Goal: Task Accomplishment & Management: Complete application form

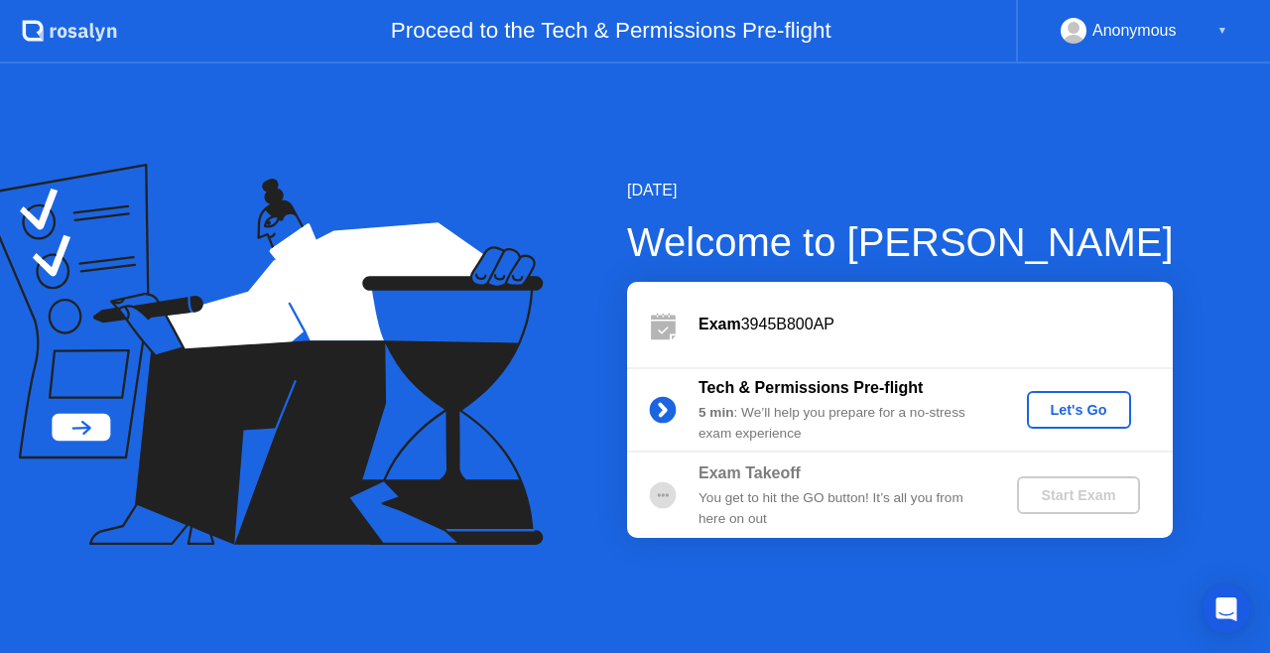
click at [978, 194] on div "[DATE]" at bounding box center [900, 191] width 547 height 24
click at [785, 500] on div "You get to hit the GO button! It’s all you from here on out" at bounding box center [841, 508] width 286 height 41
drag, startPoint x: 759, startPoint y: 530, endPoint x: 785, endPoint y: 500, distance: 39.4
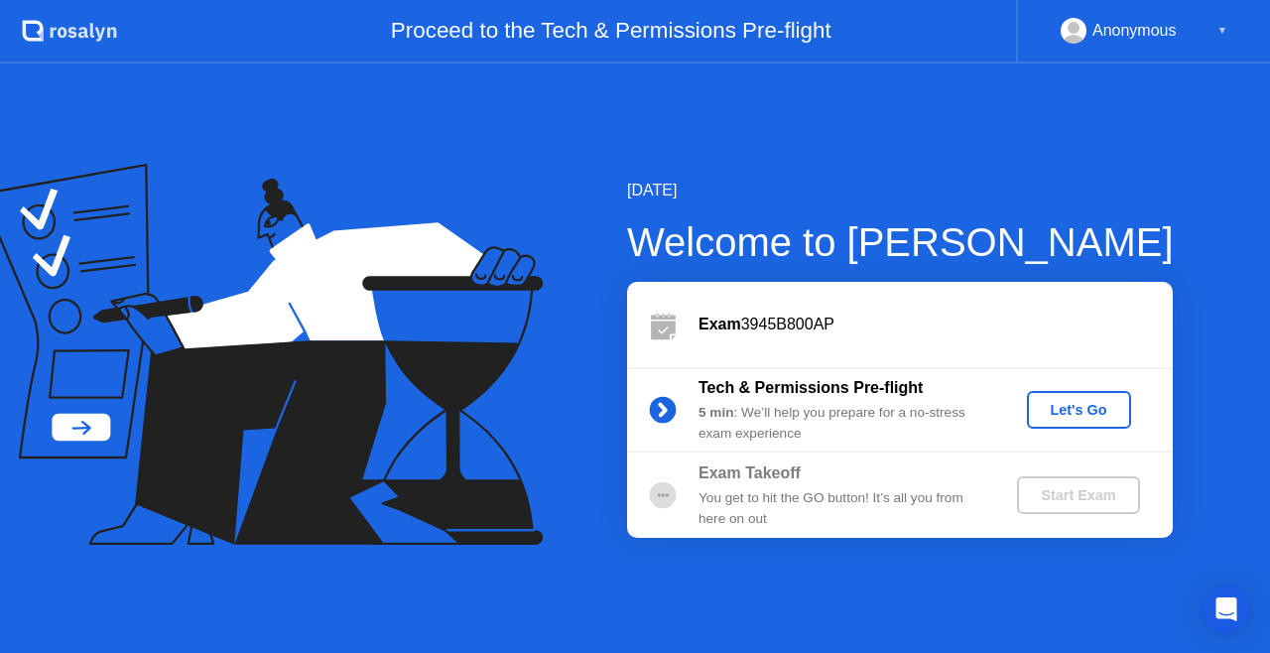
click at [785, 500] on div "You get to hit the GO button! It’s all you from here on out" at bounding box center [841, 508] width 286 height 41
click at [1083, 409] on div "Let's Go" at bounding box center [1079, 410] width 88 height 16
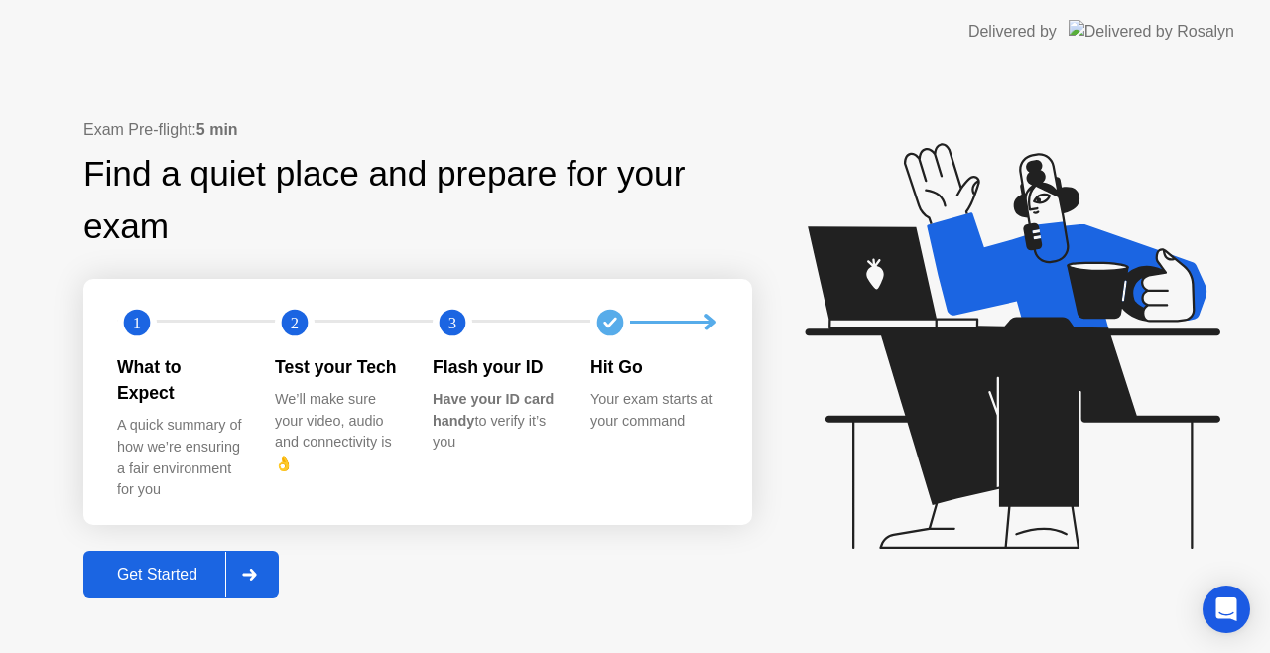
click at [177, 551] on button "Get Started" at bounding box center [180, 575] width 195 height 48
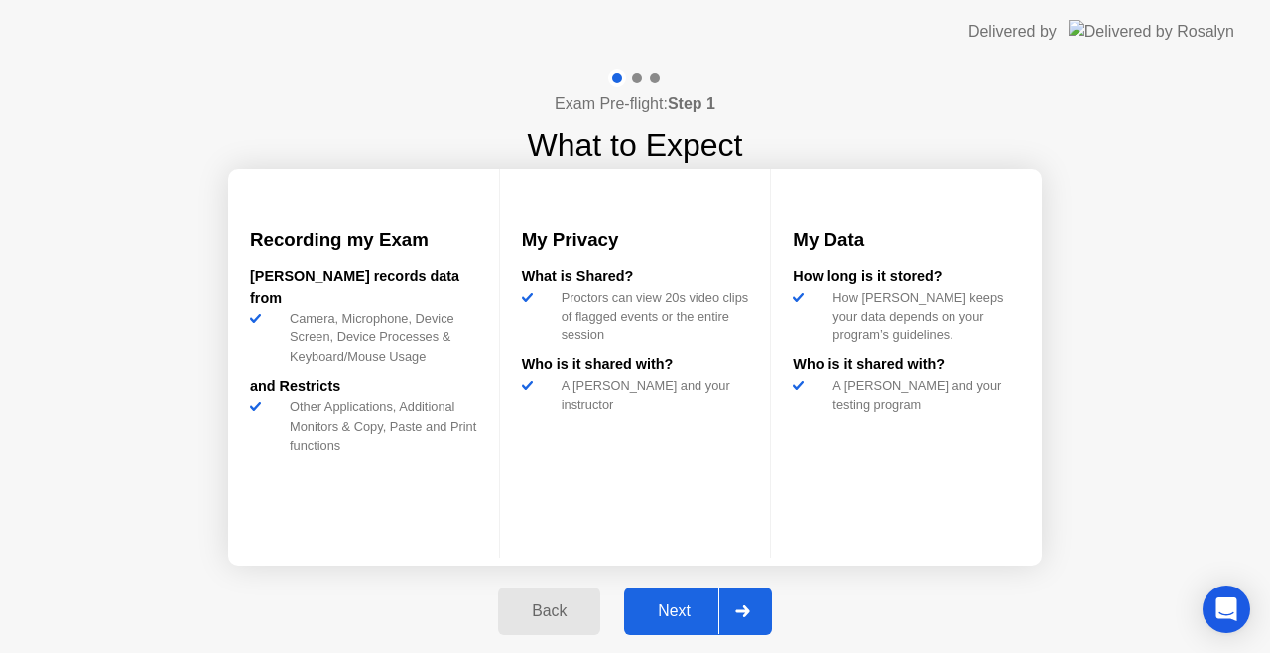
click at [687, 613] on div "Next" at bounding box center [674, 611] width 88 height 18
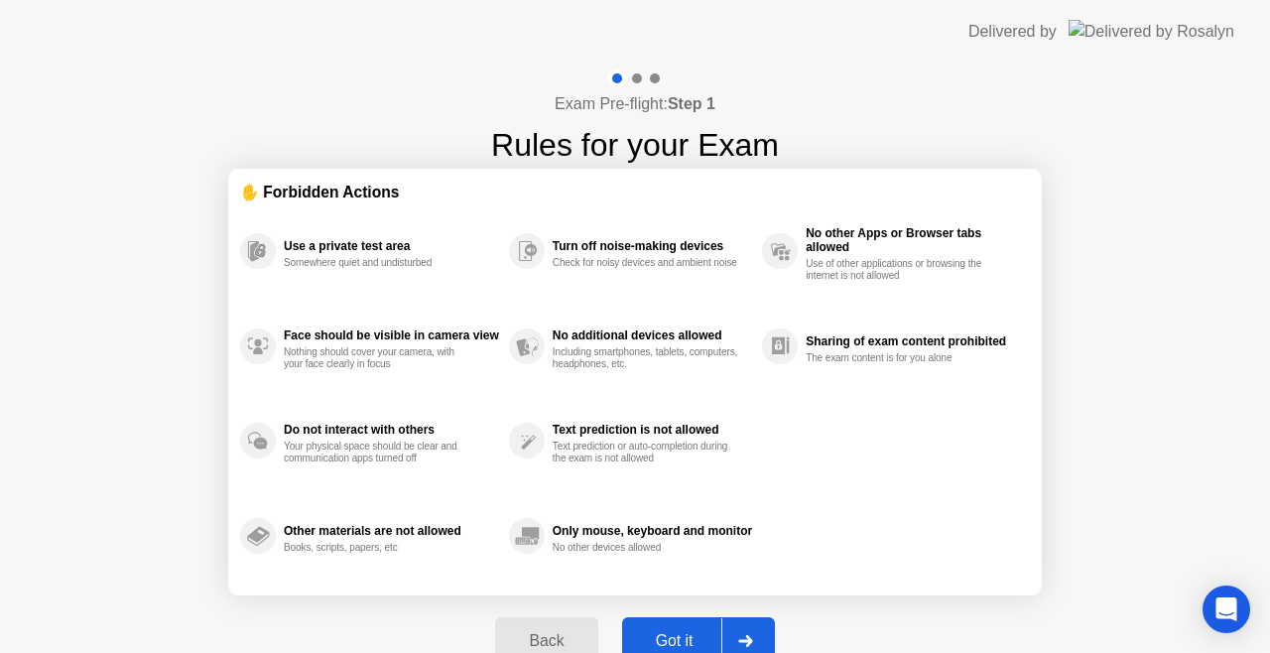
click at [681, 636] on div "Got it" at bounding box center [674, 641] width 93 height 18
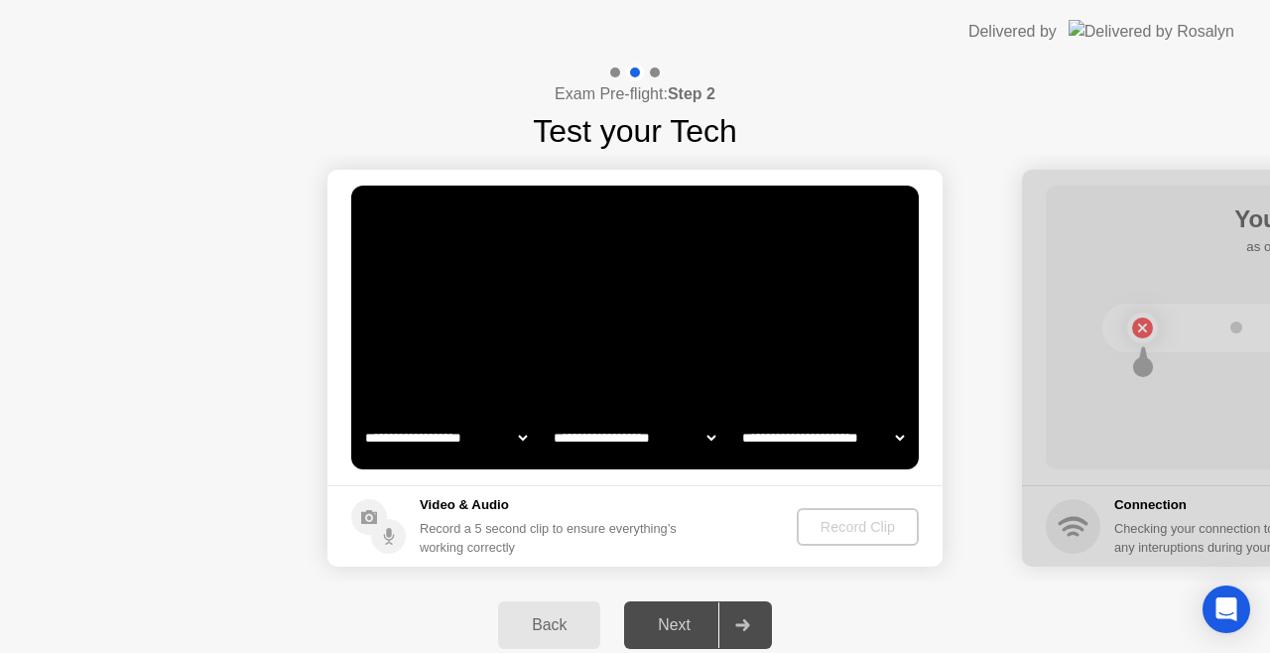
select select "**********"
select select "*******"
click at [850, 519] on div "Record Clip" at bounding box center [858, 527] width 106 height 16
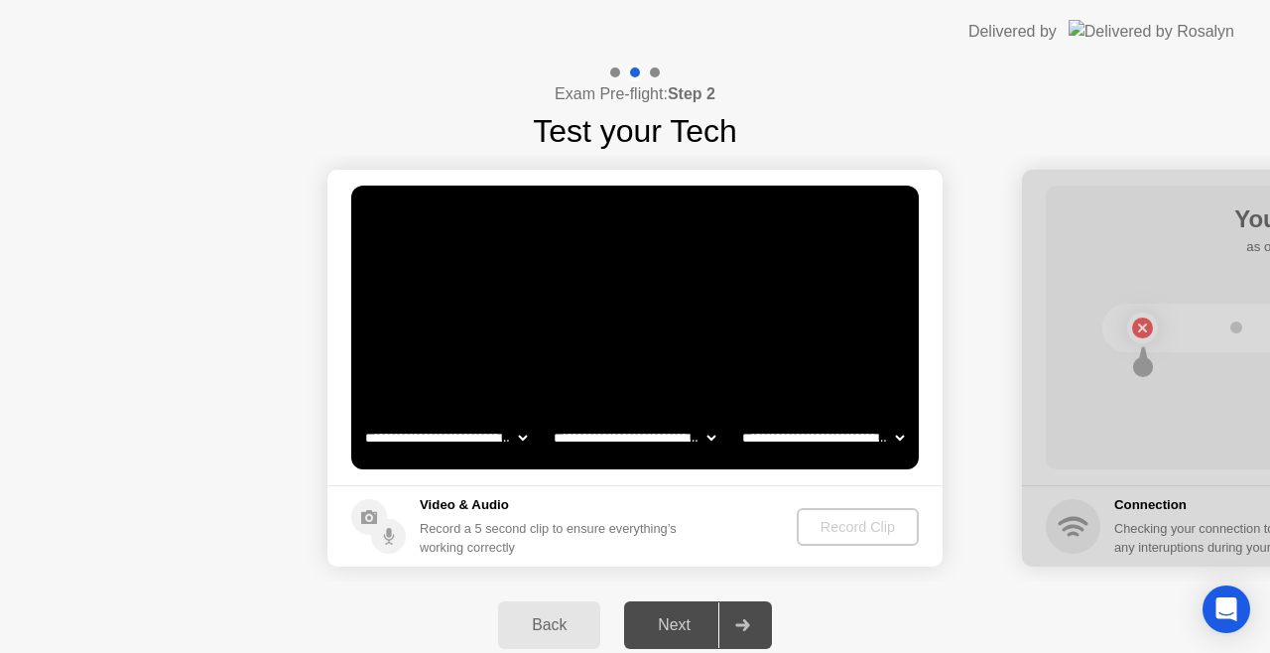
click at [622, 292] on video at bounding box center [634, 328] width 567 height 284
click at [415, 444] on select "**********" at bounding box center [446, 438] width 170 height 40
click at [585, 432] on select "**********" at bounding box center [635, 438] width 170 height 40
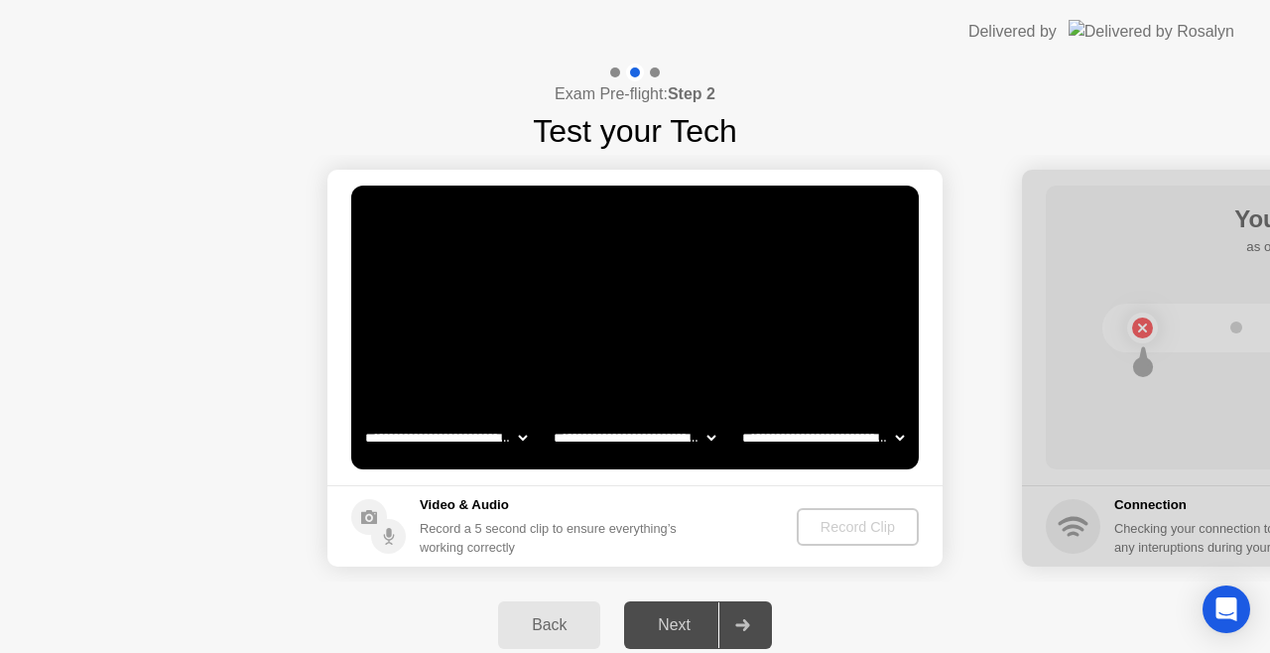
click at [774, 443] on select "**********" at bounding box center [823, 438] width 170 height 40
click at [824, 522] on div "Record Clip" at bounding box center [858, 527] width 106 height 16
click at [605, 502] on h5 "Video & Audio" at bounding box center [552, 505] width 265 height 20
drag, startPoint x: 604, startPoint y: 181, endPoint x: 629, endPoint y: 306, distance: 127.4
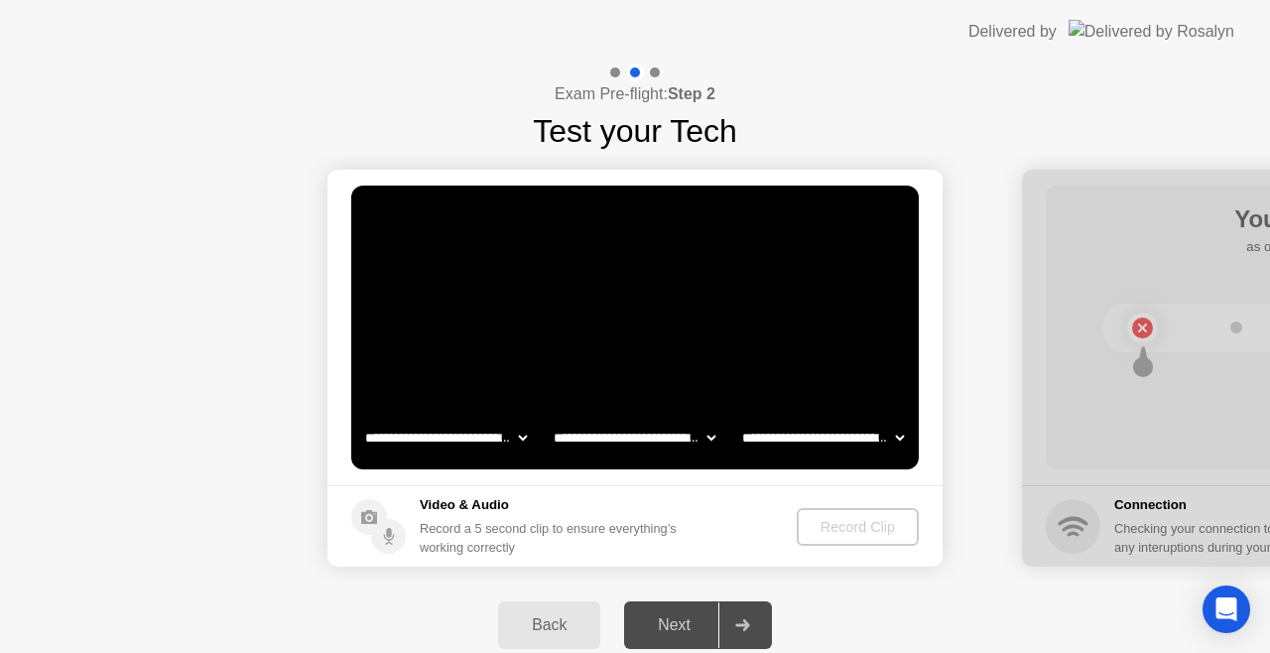
click at [629, 306] on main "**********" at bounding box center [634, 327] width 615 height 315
click at [629, 306] on video at bounding box center [634, 328] width 567 height 284
click at [655, 308] on video at bounding box center [634, 328] width 567 height 284
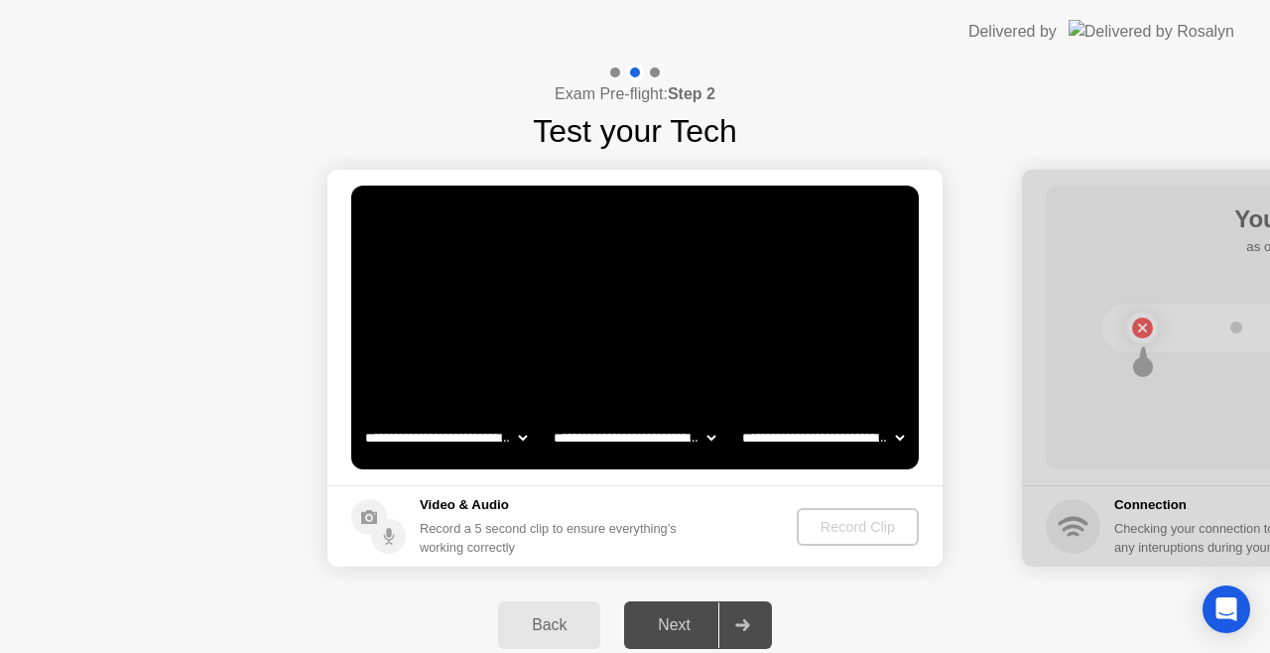
click at [452, 443] on select "**********" at bounding box center [446, 438] width 170 height 40
click at [361, 418] on select "**********" at bounding box center [446, 438] width 170 height 40
click at [454, 440] on select "**********" at bounding box center [446, 438] width 170 height 40
select select "**********"
click at [361, 418] on select "**********" at bounding box center [446, 438] width 170 height 40
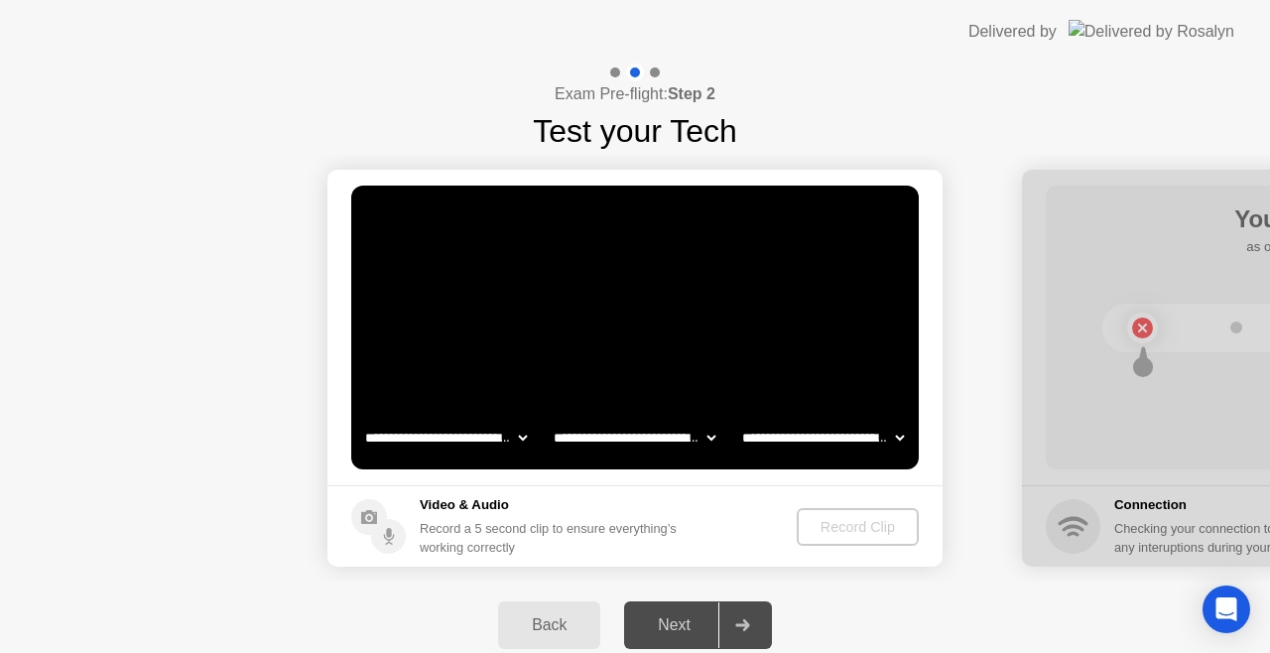
click at [830, 523] on div "Record Clip" at bounding box center [858, 527] width 106 height 16
click at [845, 529] on div "Record Clip" at bounding box center [859, 527] width 106 height 16
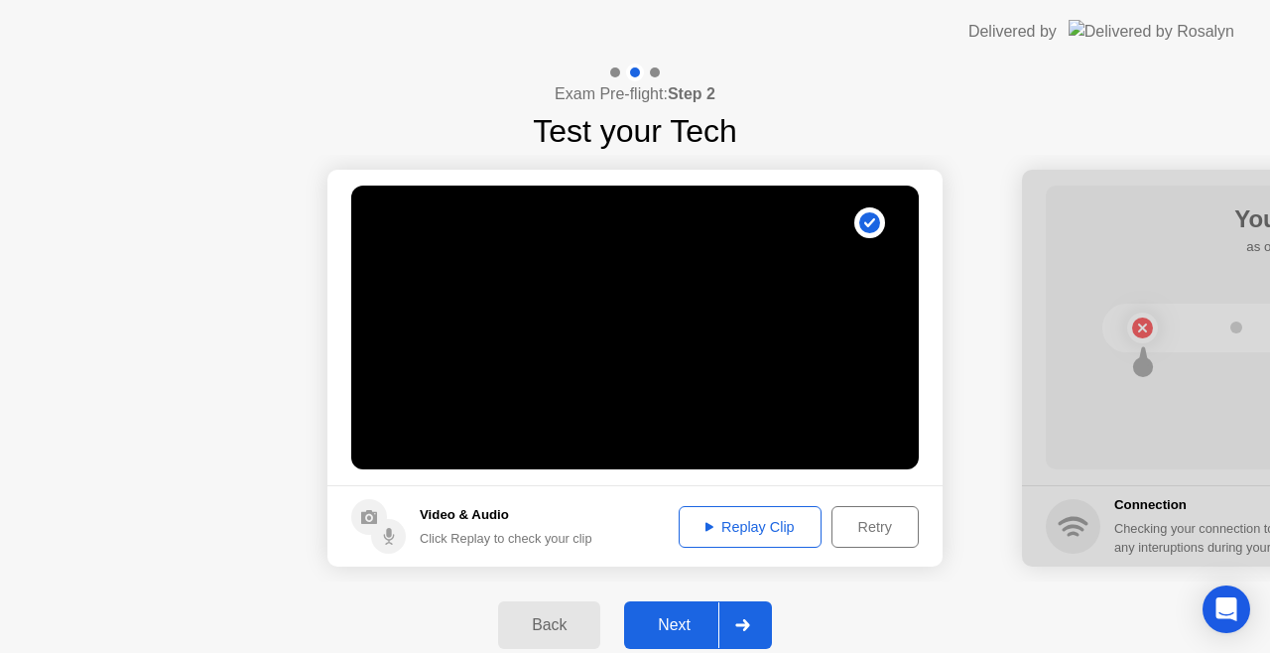
click at [788, 531] on div "Replay Clip" at bounding box center [750, 527] width 129 height 16
click at [669, 622] on div "Next" at bounding box center [674, 625] width 88 height 18
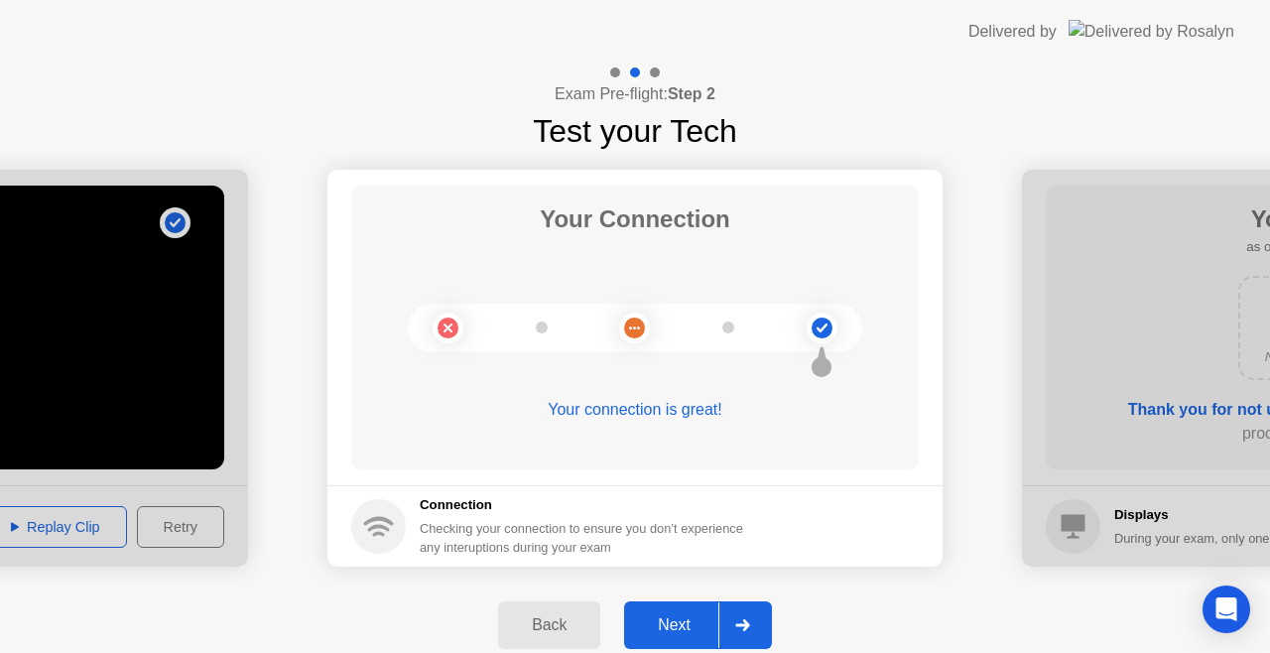
click at [683, 625] on div "Next" at bounding box center [674, 625] width 88 height 18
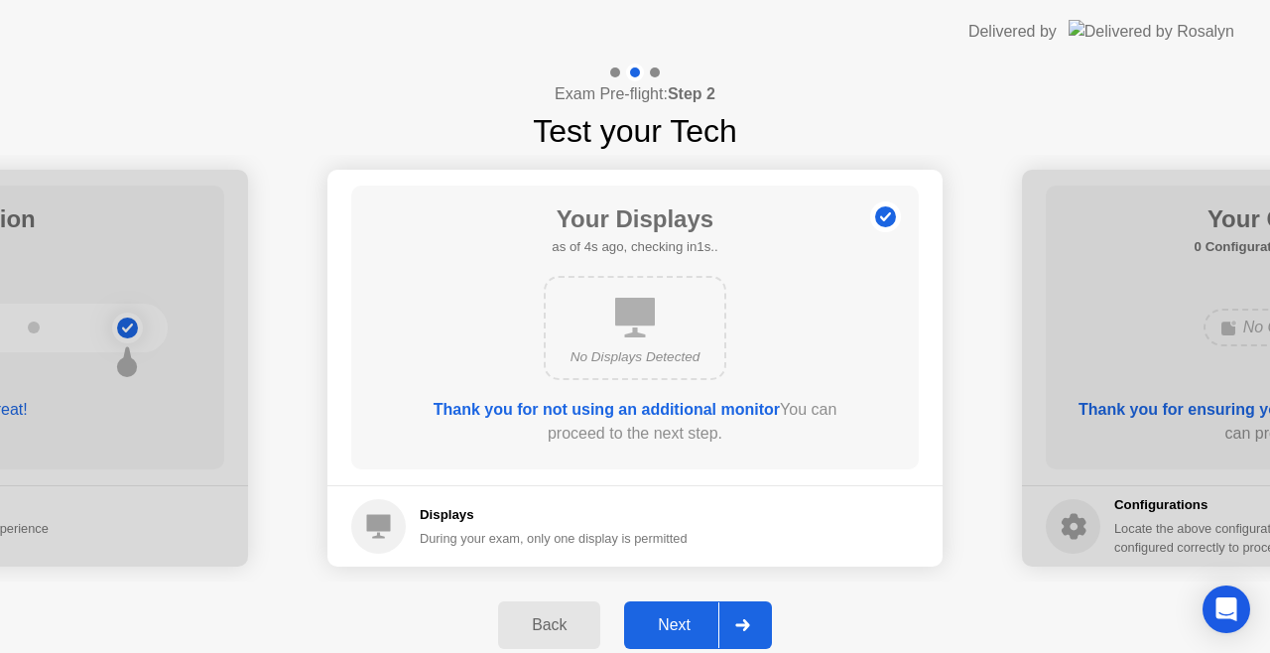
click at [683, 625] on div "Next" at bounding box center [674, 625] width 88 height 18
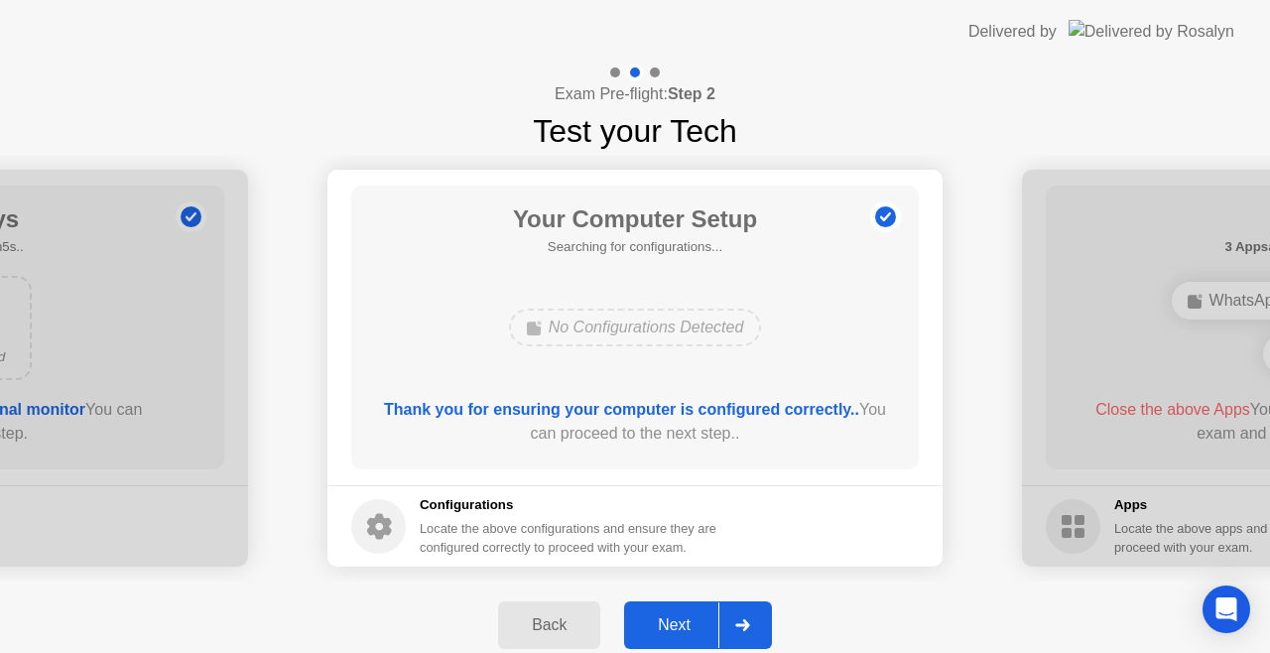
click at [683, 625] on div "Next" at bounding box center [674, 625] width 88 height 18
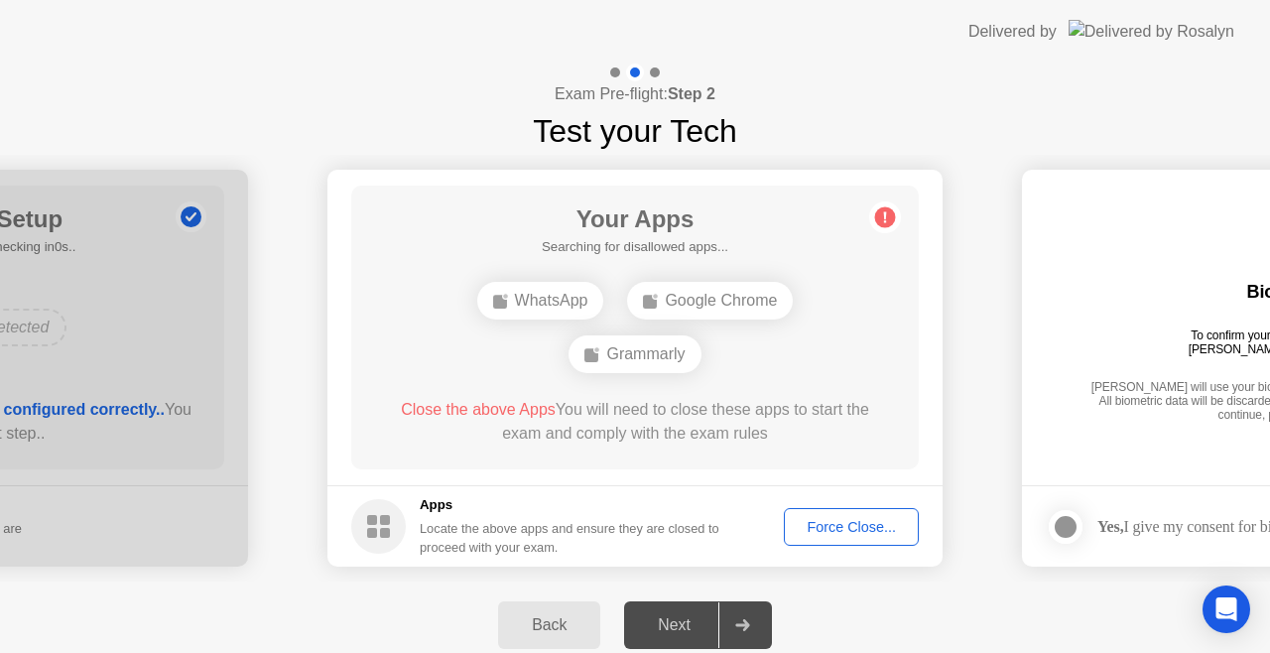
click at [679, 616] on div "Next" at bounding box center [674, 625] width 88 height 18
click at [696, 619] on div "Next" at bounding box center [674, 625] width 88 height 18
click at [855, 532] on div "Force Close..." at bounding box center [851, 527] width 121 height 16
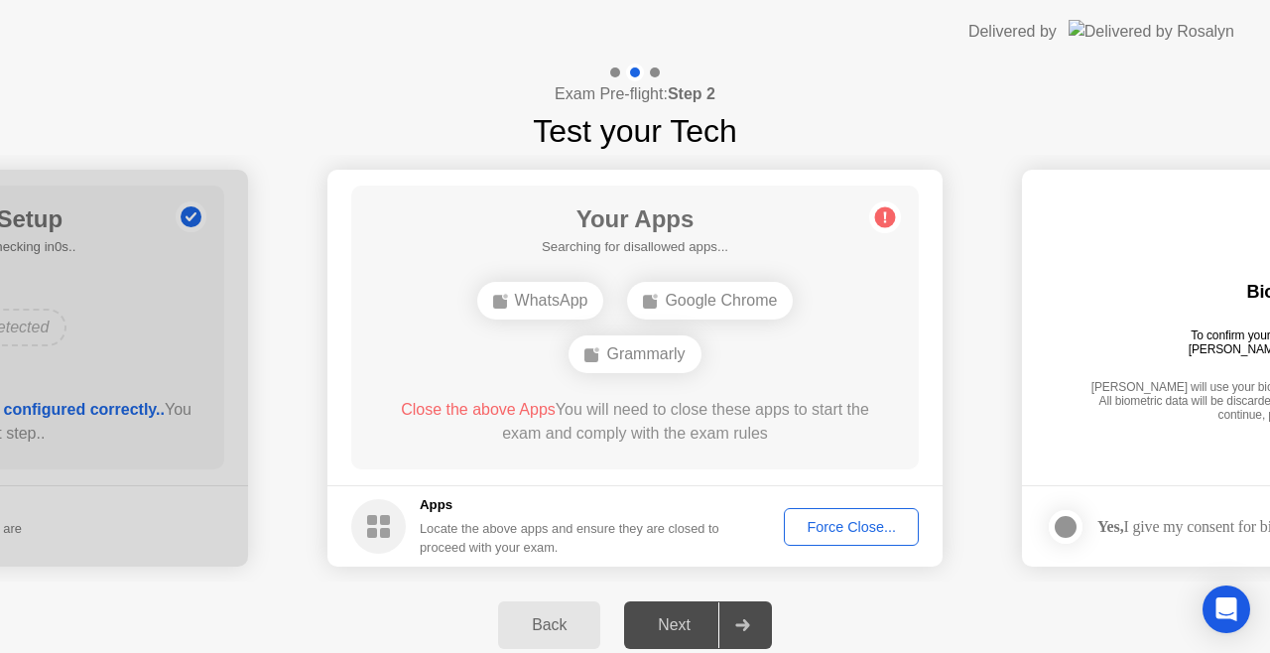
click at [674, 616] on div "Next" at bounding box center [674, 625] width 88 height 18
click at [742, 629] on icon at bounding box center [742, 625] width 15 height 12
click at [679, 617] on div "Next" at bounding box center [674, 625] width 88 height 18
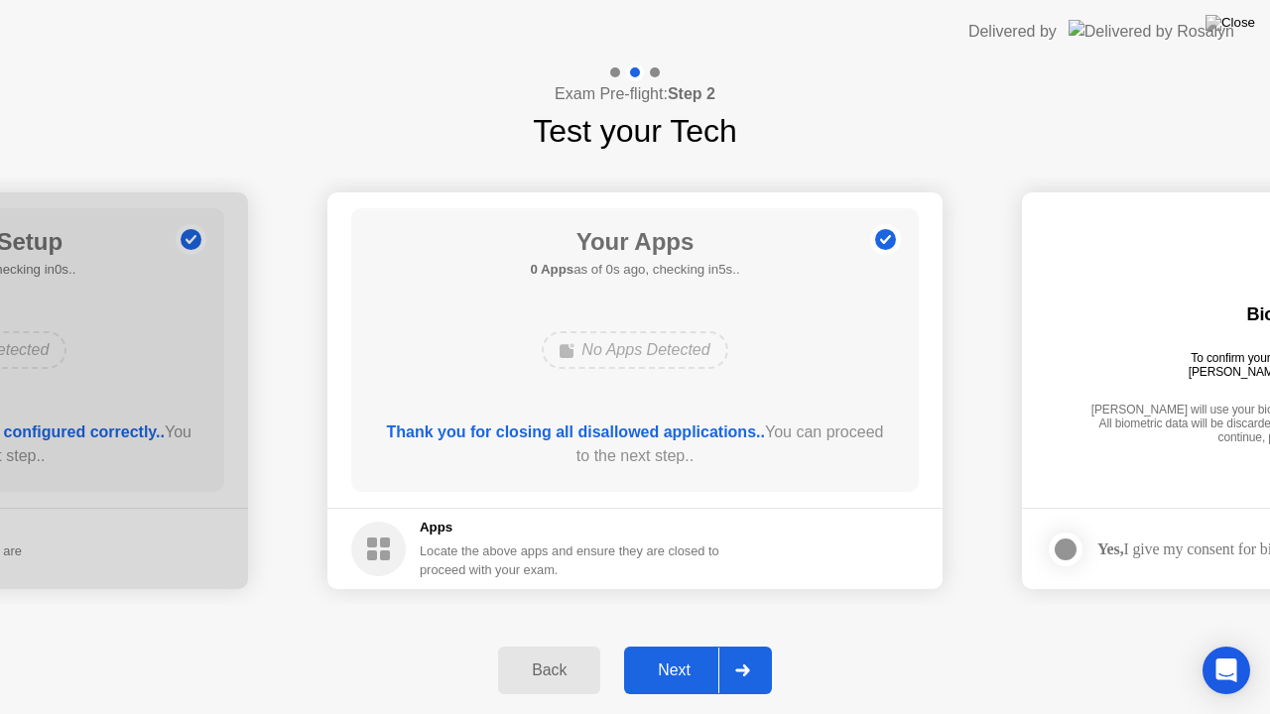
click at [687, 637] on div "Back Next" at bounding box center [635, 670] width 1270 height 87
click at [683, 652] on div "Next" at bounding box center [674, 671] width 88 height 18
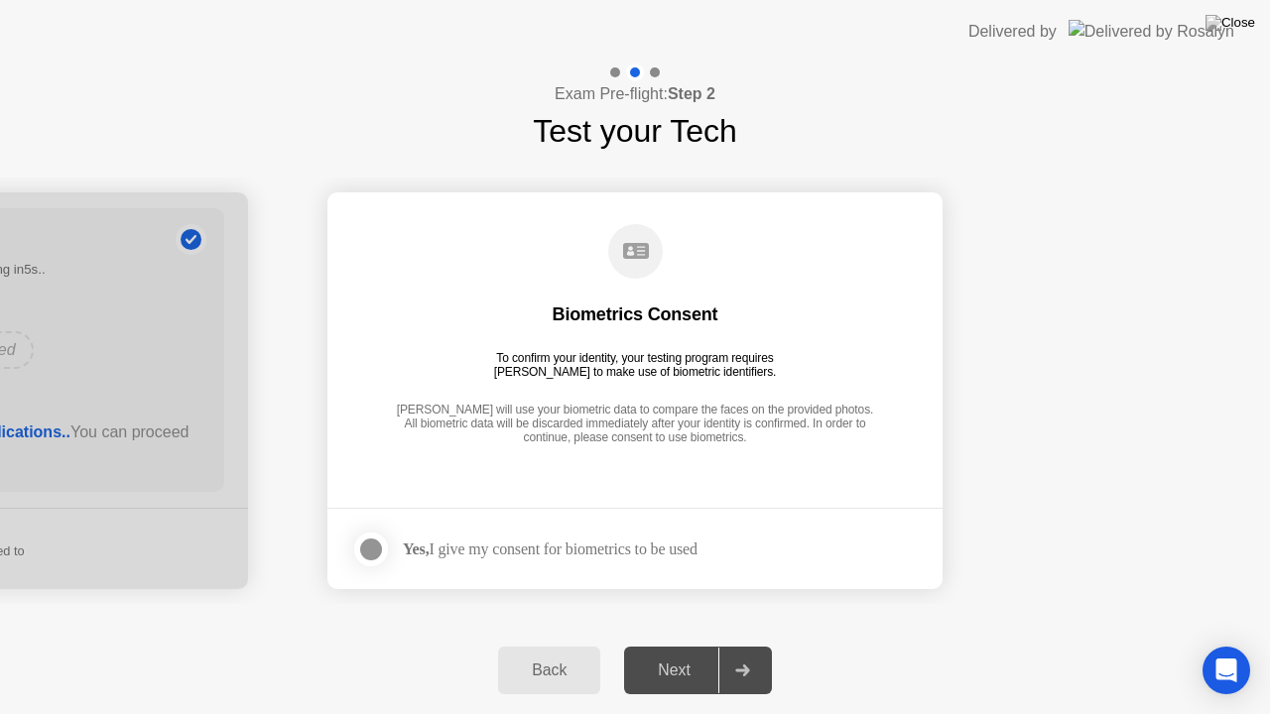
click at [382, 551] on div at bounding box center [371, 550] width 24 height 24
click at [688, 652] on div "Next" at bounding box center [674, 671] width 88 height 18
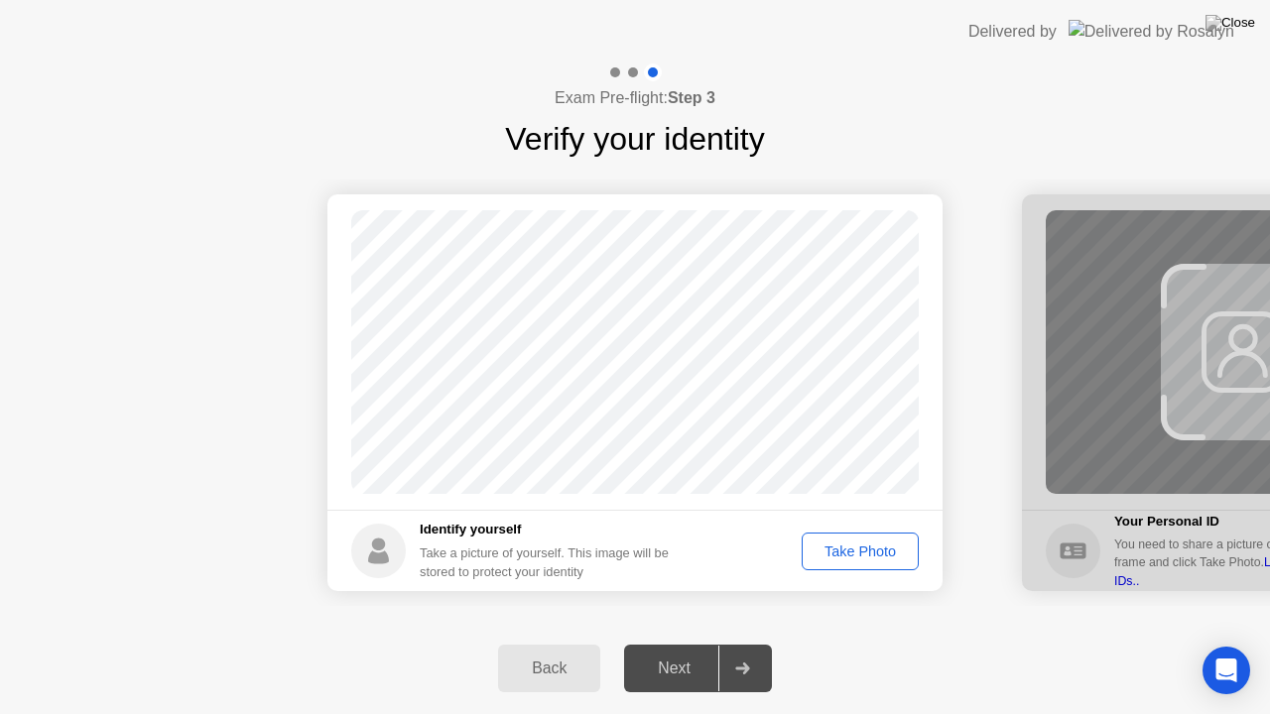
click at [850, 544] on div "Take Photo" at bounding box center [860, 552] width 103 height 16
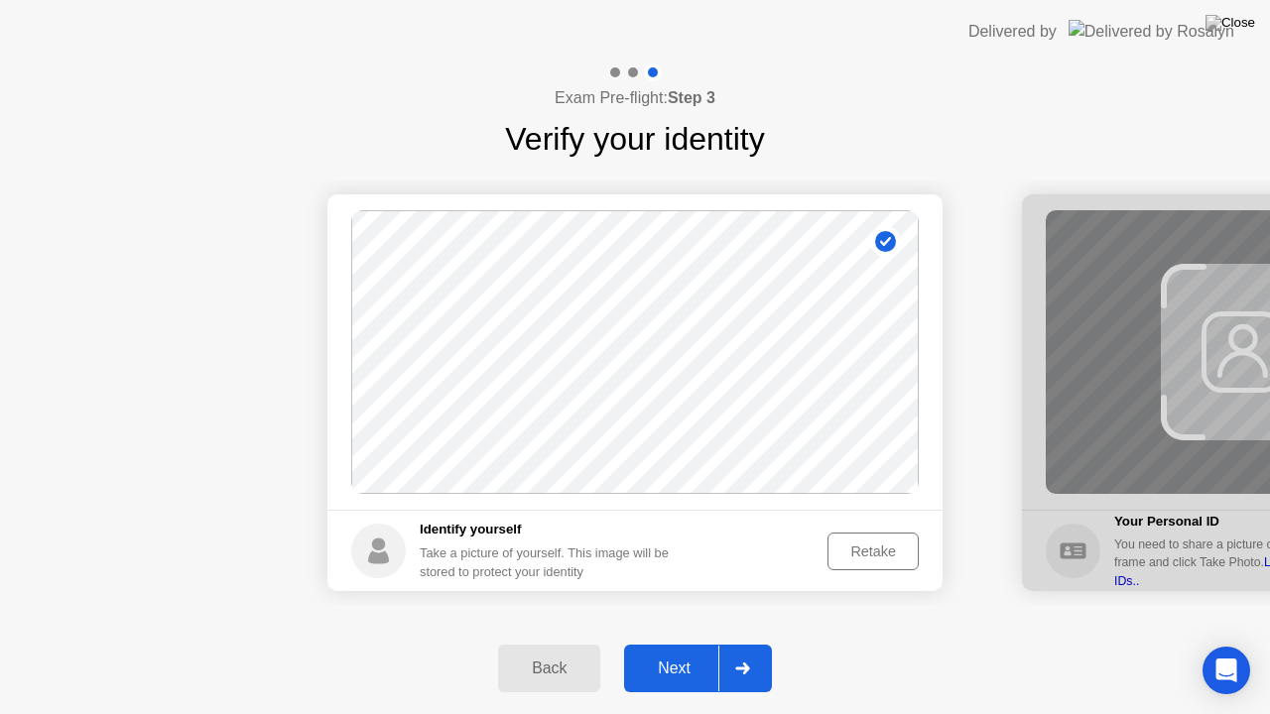
click at [686, 652] on div "Next" at bounding box center [674, 669] width 88 height 18
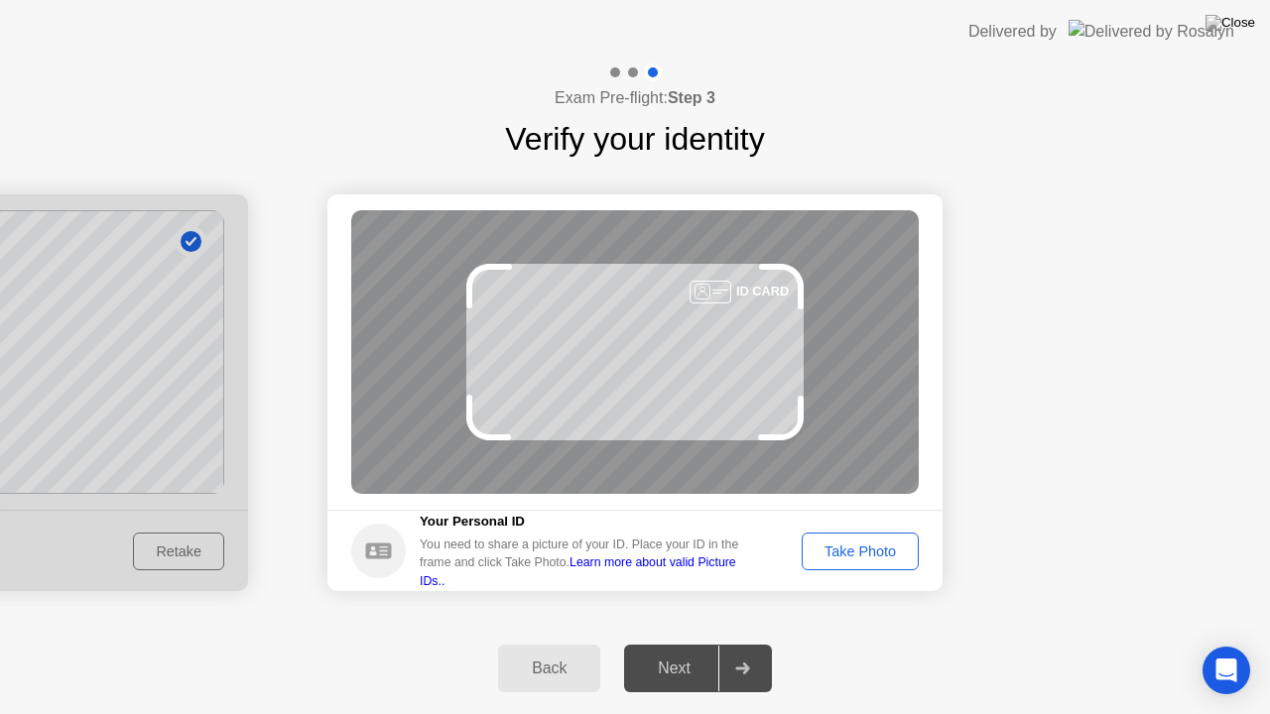
click at [835, 557] on div "Take Photo" at bounding box center [860, 552] width 103 height 16
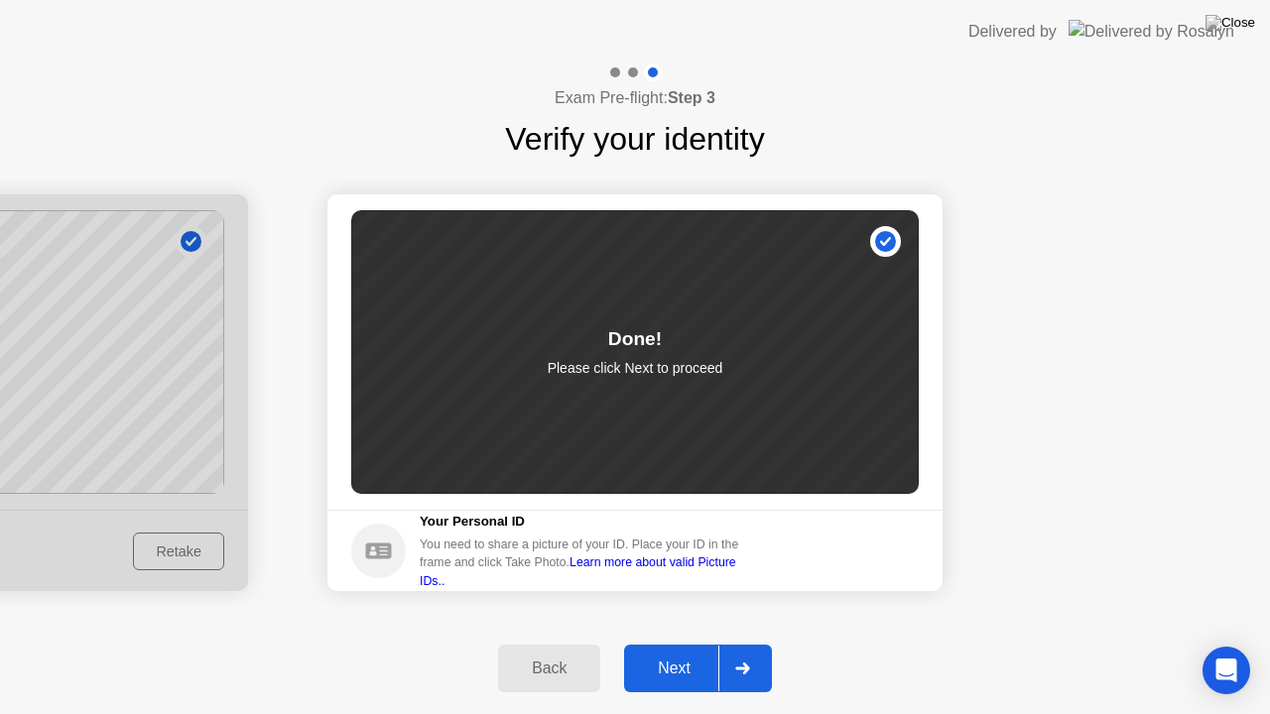
click at [673, 652] on div "Next" at bounding box center [674, 669] width 88 height 18
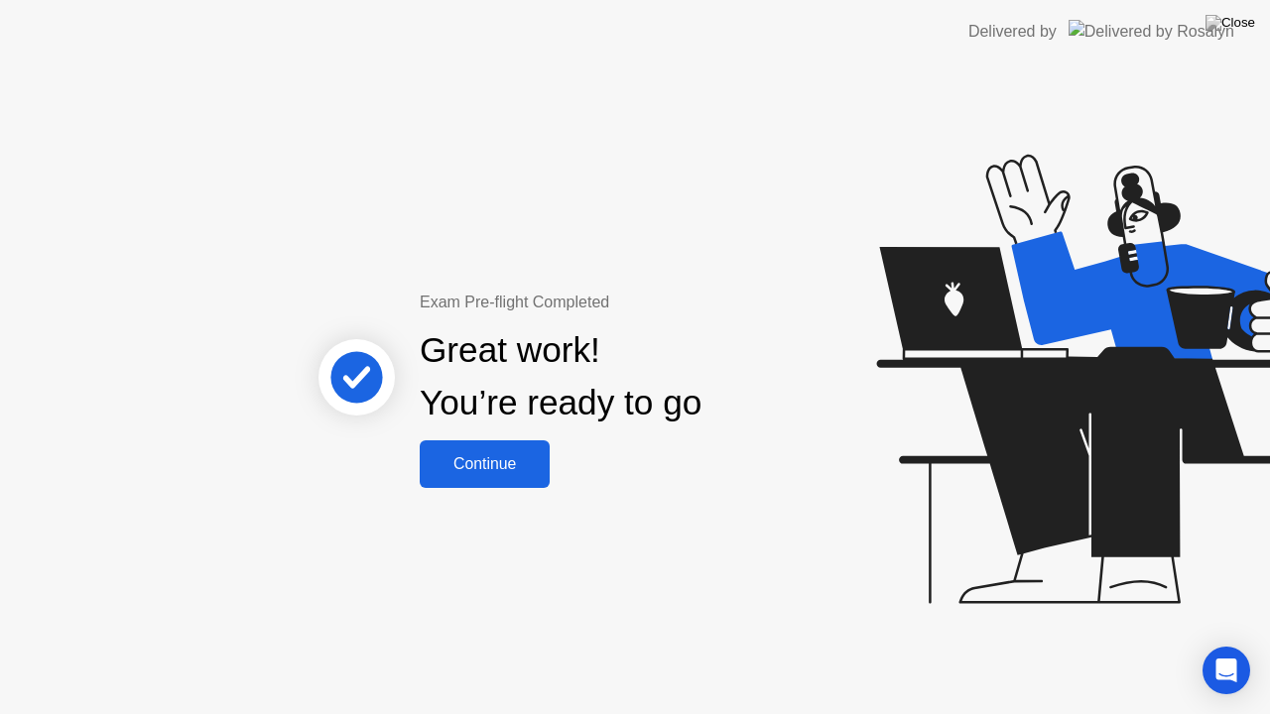
click at [500, 458] on div "Continue" at bounding box center [485, 464] width 118 height 18
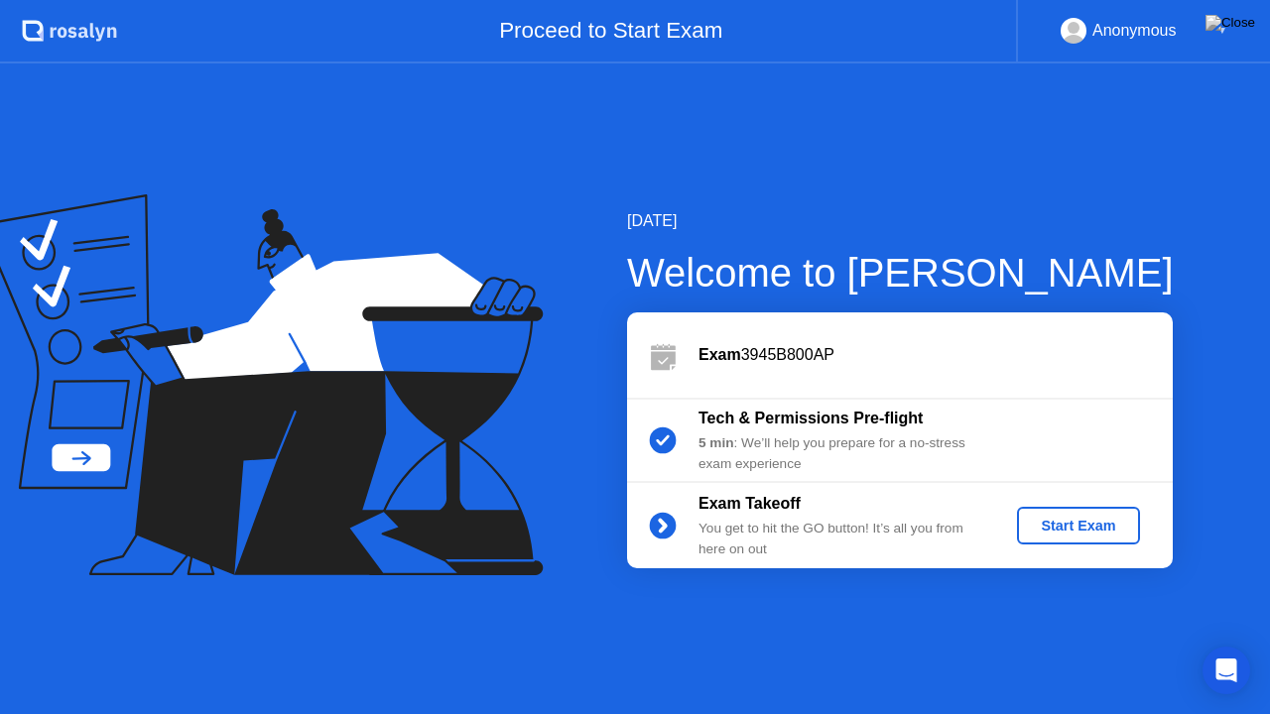
click at [1078, 527] on div "Start Exam" at bounding box center [1078, 526] width 106 height 16
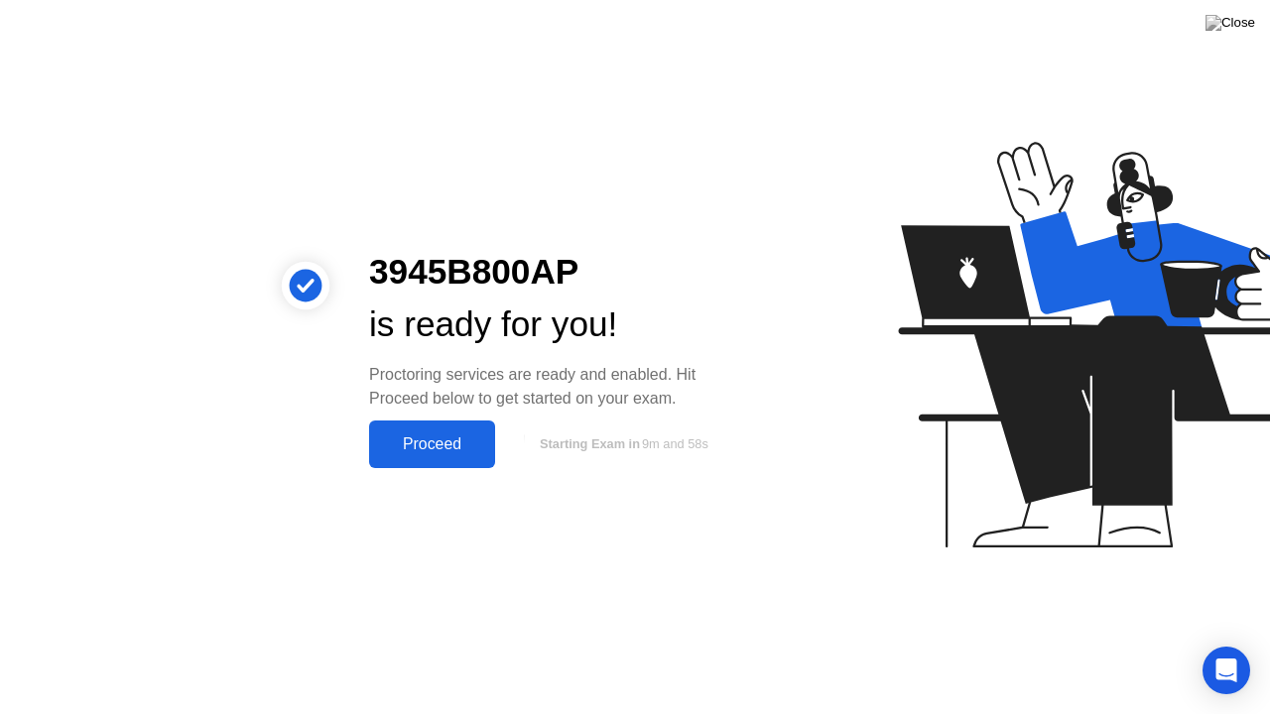
click at [399, 436] on div "Proceed" at bounding box center [432, 445] width 114 height 18
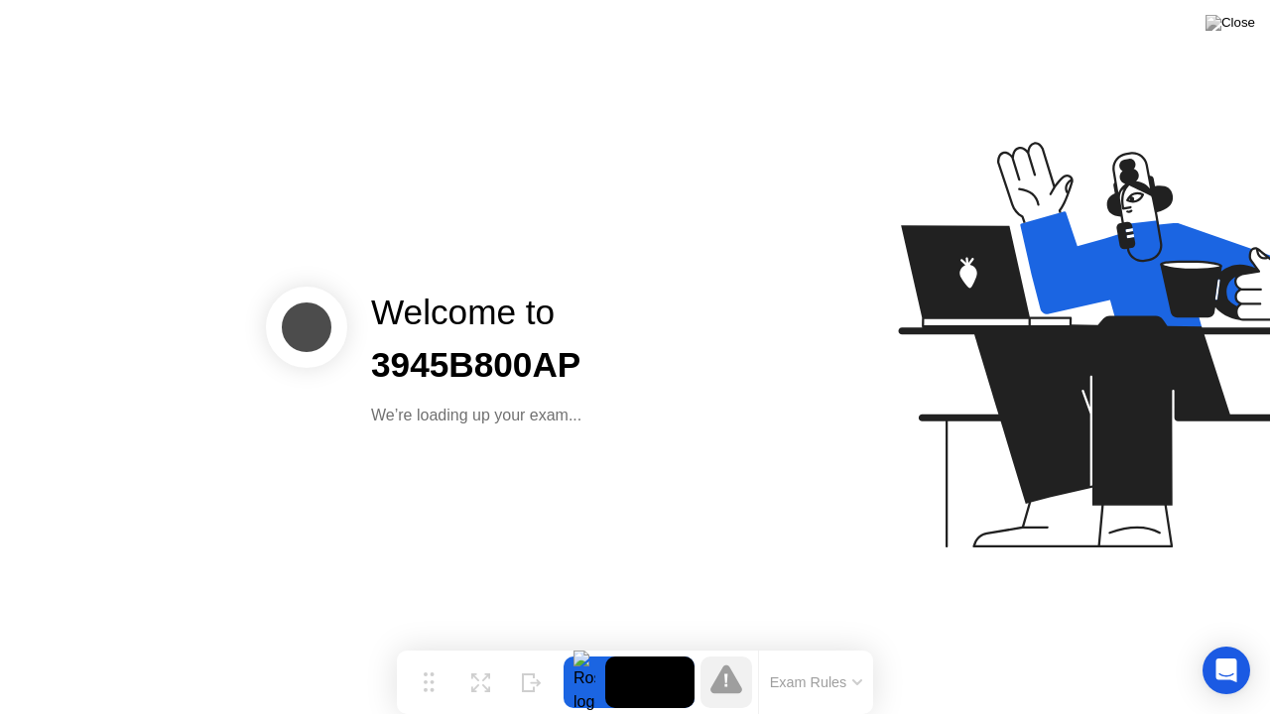
click at [841, 652] on div "Exam Rules" at bounding box center [815, 682] width 115 height 63
click at [852, 652] on icon at bounding box center [857, 683] width 10 height 6
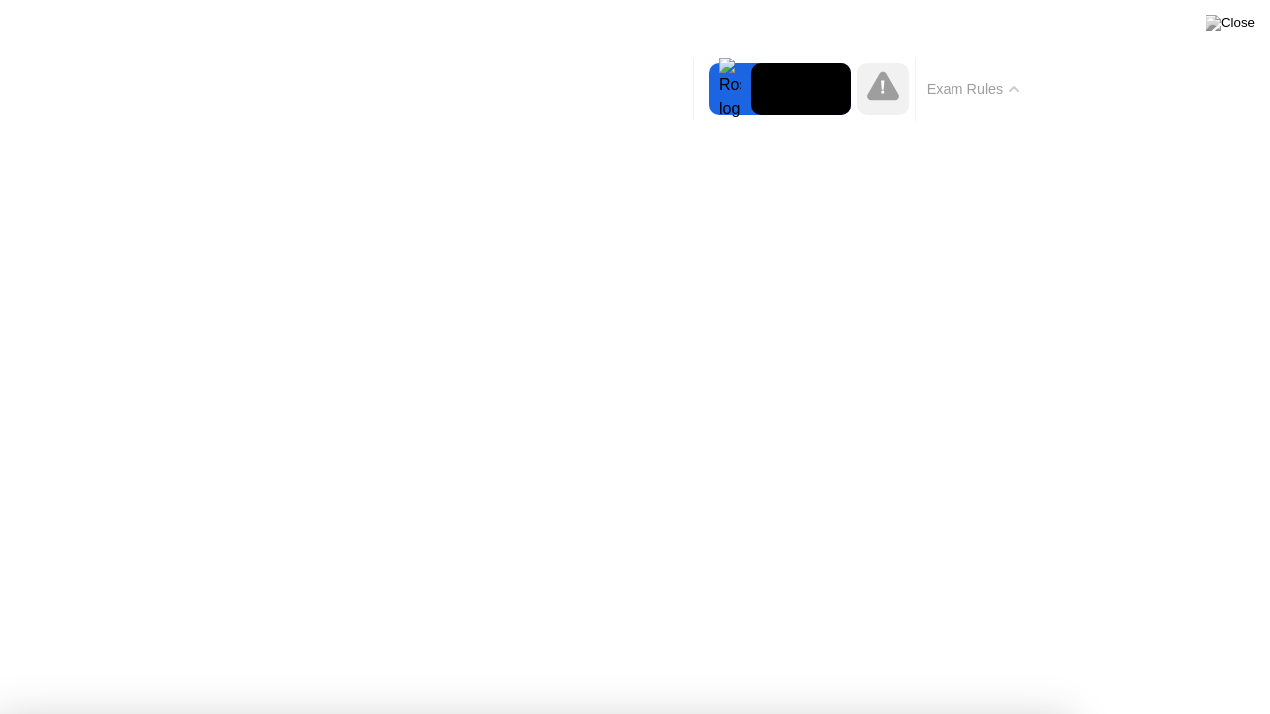
click at [1012, 96] on button "Exam Rules" at bounding box center [973, 89] width 105 height 18
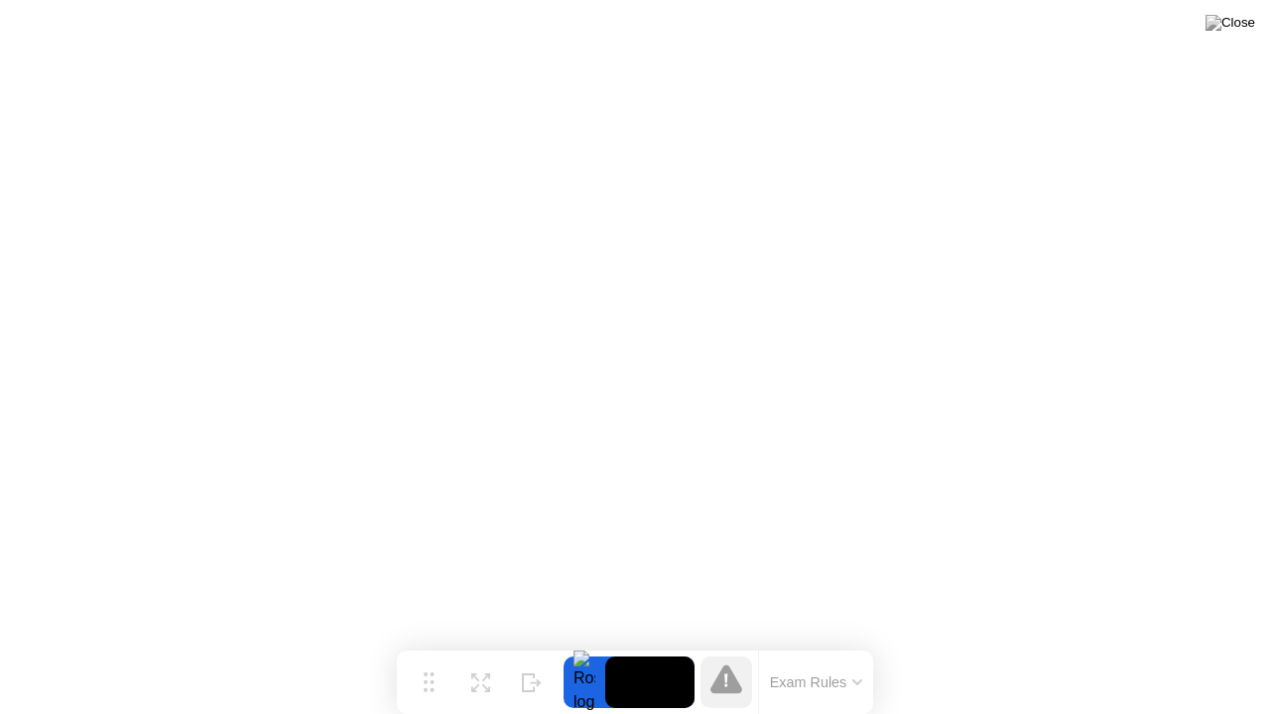
click iframe
drag, startPoint x: 702, startPoint y: 52, endPoint x: 633, endPoint y: 419, distance: 373.6
click iframe
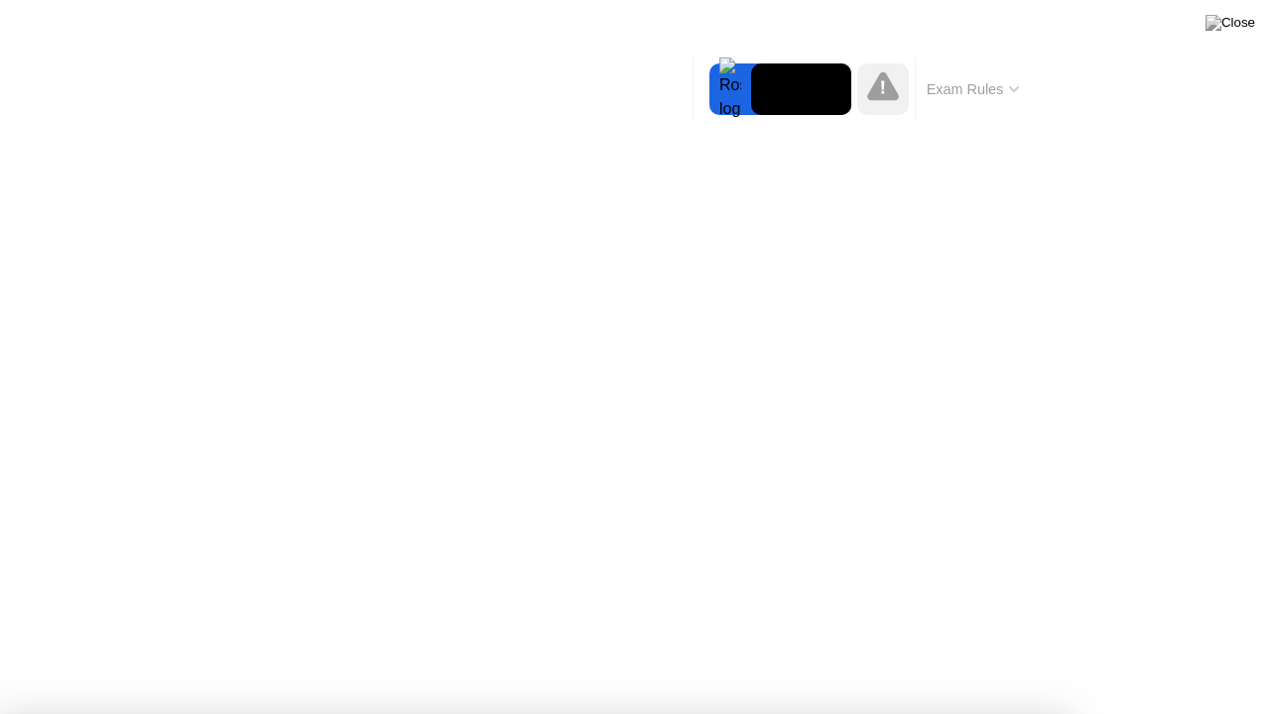
click at [1011, 89] on div "Exam Rules" at bounding box center [972, 89] width 115 height 63
click at [1011, 89] on icon at bounding box center [1014, 89] width 8 height 4
click at [970, 652] on div at bounding box center [635, 714] width 1270 height 0
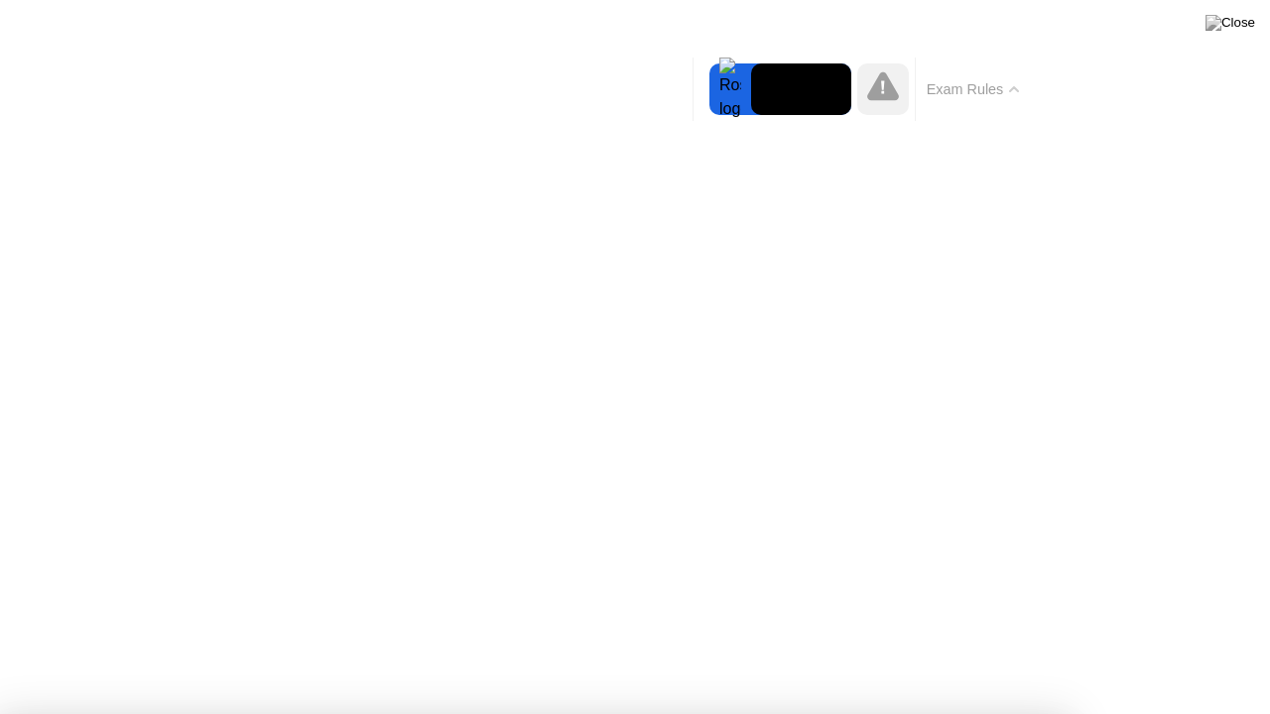
click at [970, 652] on div at bounding box center [635, 714] width 1270 height 0
click at [1015, 84] on button "Exam Rules" at bounding box center [973, 89] width 105 height 18
drag, startPoint x: 281, startPoint y: 0, endPoint x: 583, endPoint y: 624, distance: 693.5
